Goal: Task Accomplishment & Management: Use online tool/utility

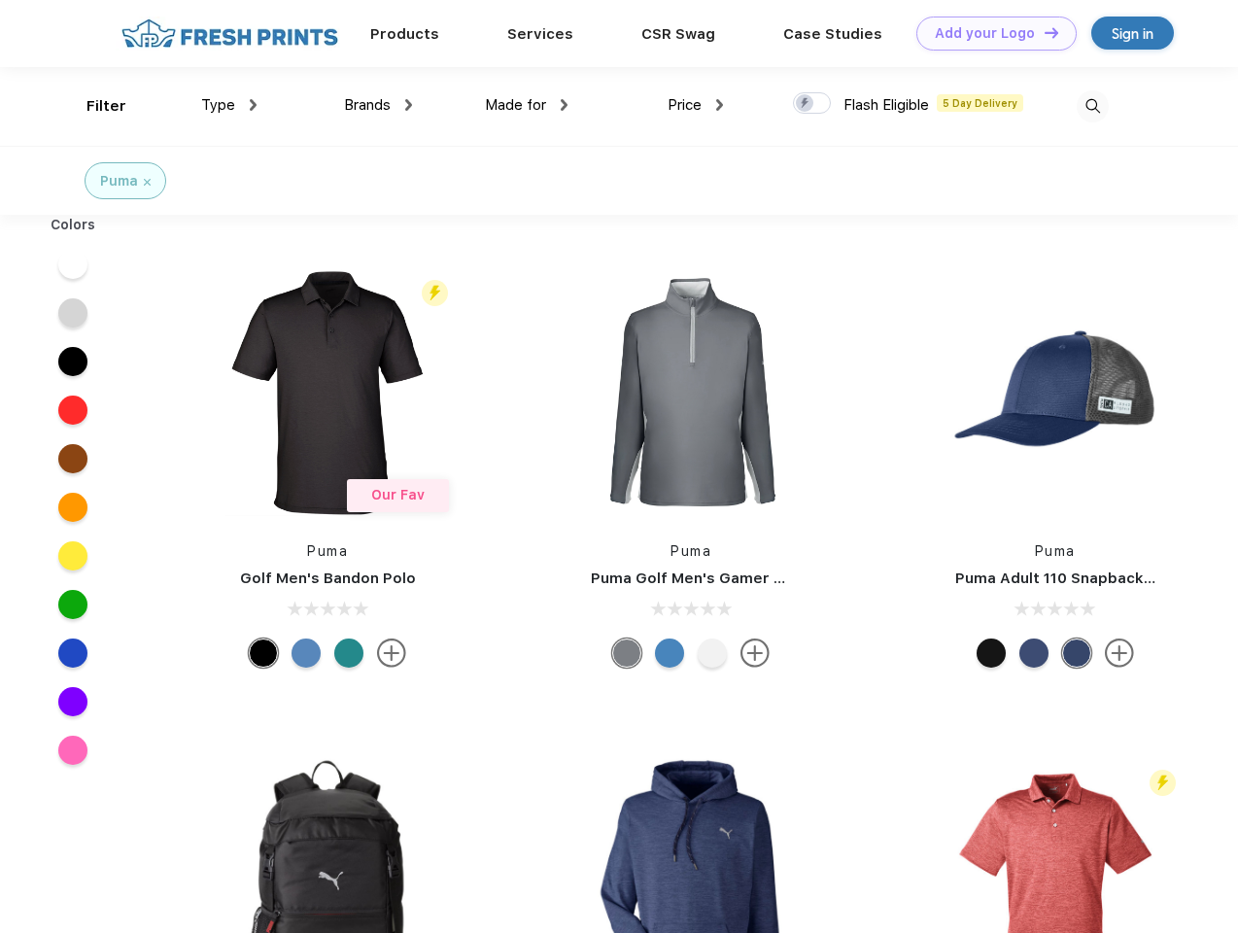
scroll to position [1, 0]
click at [989, 33] on link "Add your Logo Design Tool" at bounding box center [996, 34] width 160 height 34
click at [0, 0] on div "Design Tool" at bounding box center [0, 0] width 0 height 0
click at [1042, 32] on link "Add your Logo Design Tool" at bounding box center [996, 34] width 160 height 34
click at [93, 106] on div "Filter" at bounding box center [106, 106] width 40 height 22
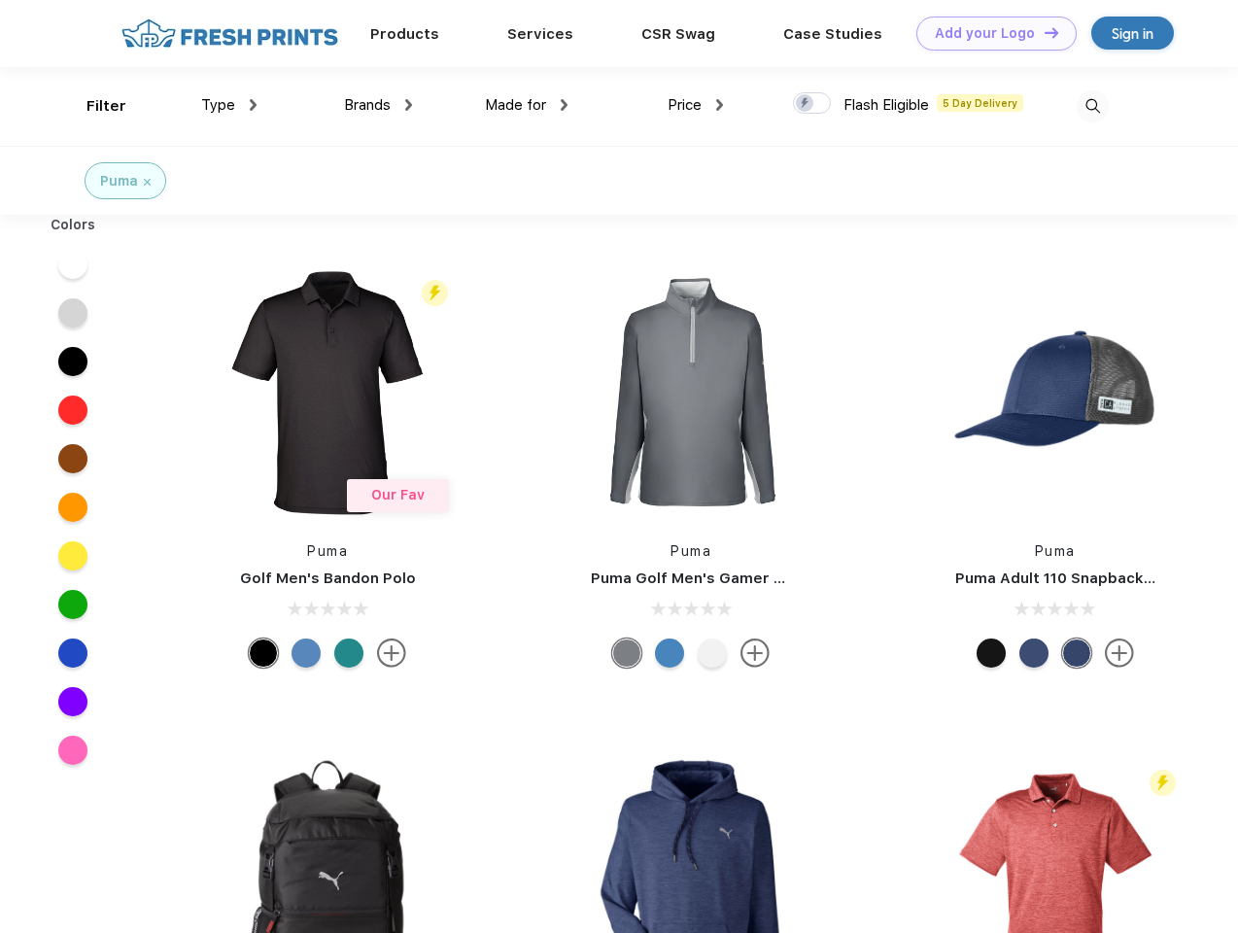
click at [229, 105] on span "Type" at bounding box center [218, 104] width 34 height 17
click at [378, 105] on span "Brands" at bounding box center [367, 104] width 47 height 17
click at [527, 105] on span "Made for" at bounding box center [515, 104] width 61 height 17
click at [696, 105] on span "Price" at bounding box center [684, 104] width 34 height 17
click at [812, 104] on div at bounding box center [812, 102] width 38 height 21
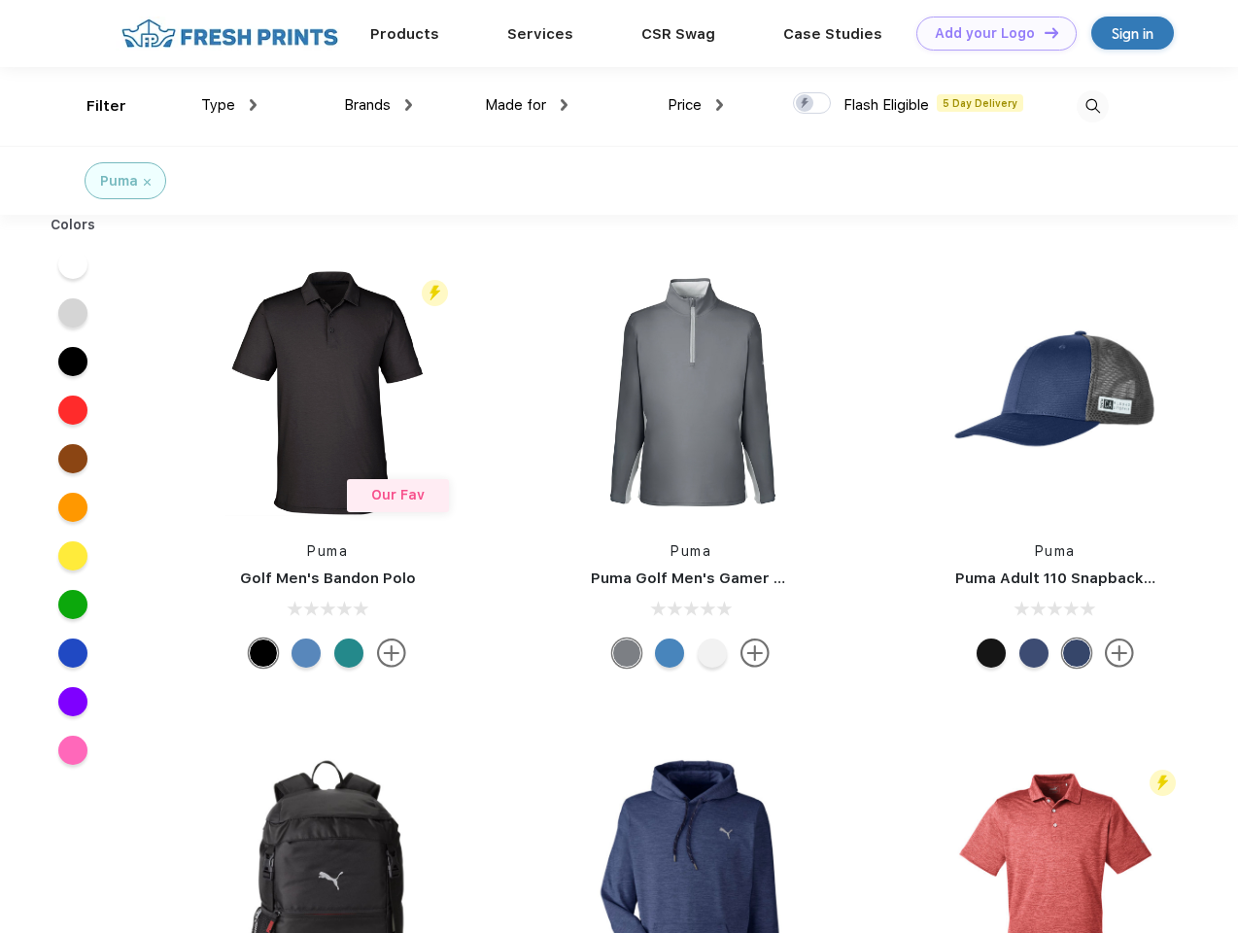
click at [805, 104] on input "checkbox" at bounding box center [799, 97] width 13 height 13
click at [1092, 106] on img at bounding box center [1092, 106] width 32 height 32
